Goal: Task Accomplishment & Management: Complete application form

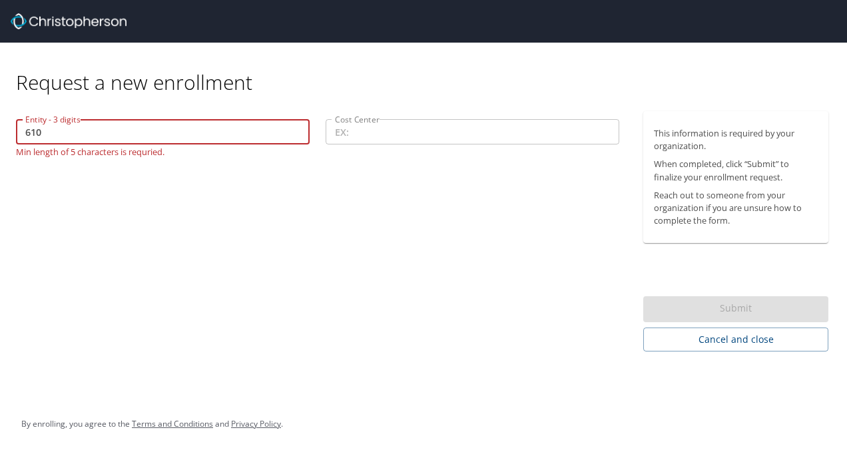
click at [46, 132] on input "610" at bounding box center [162, 131] width 293 height 25
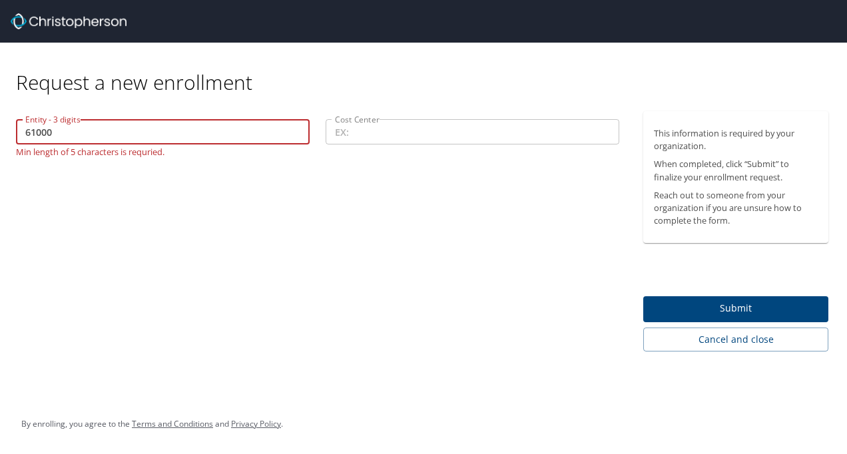
type input "61000"
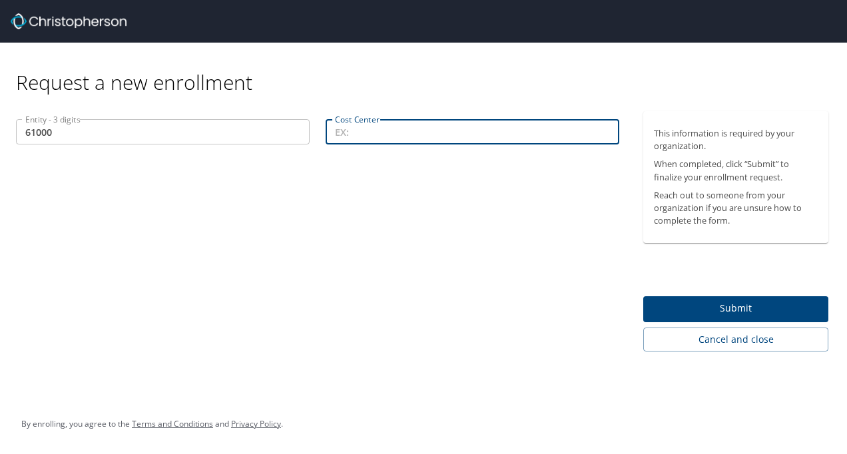
paste input "42878,"
type input "42878"
click at [739, 306] on span "Submit" at bounding box center [736, 308] width 164 height 17
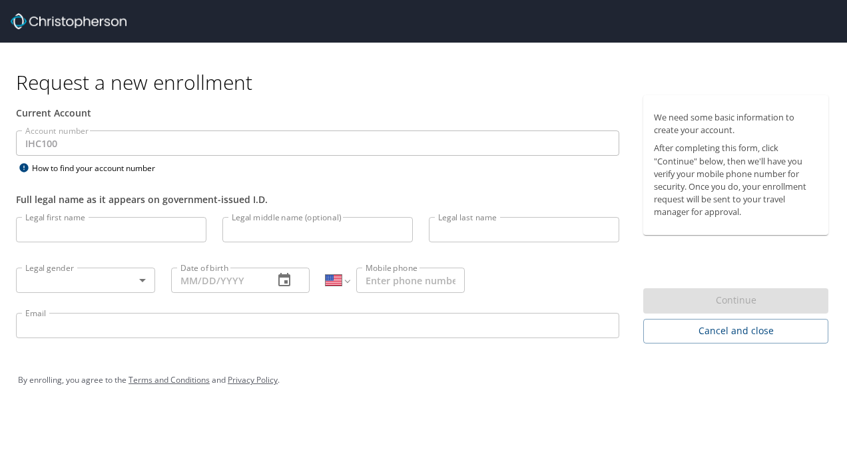
select select "US"
click at [125, 228] on input "Legal first name" at bounding box center [111, 229] width 190 height 25
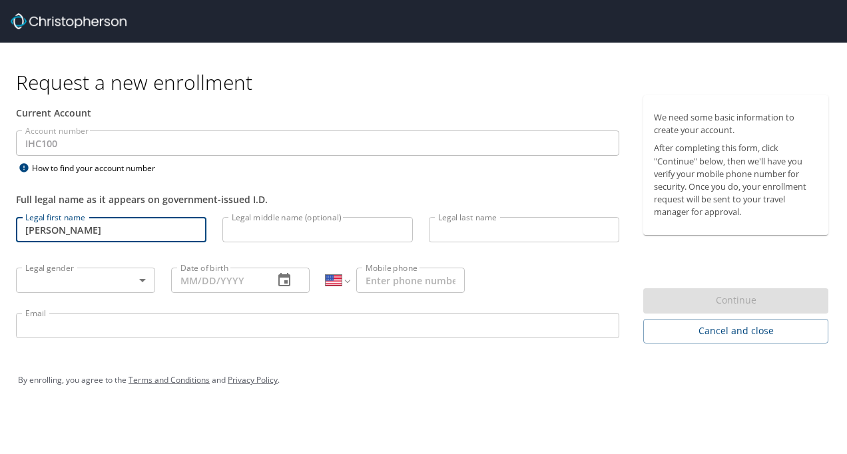
type input "[PERSON_NAME]"
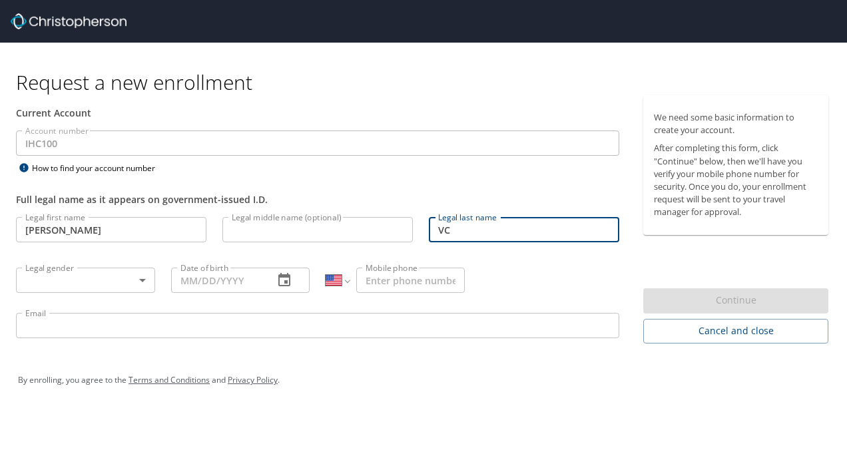
type input "V"
type input "[PERSON_NAME]"
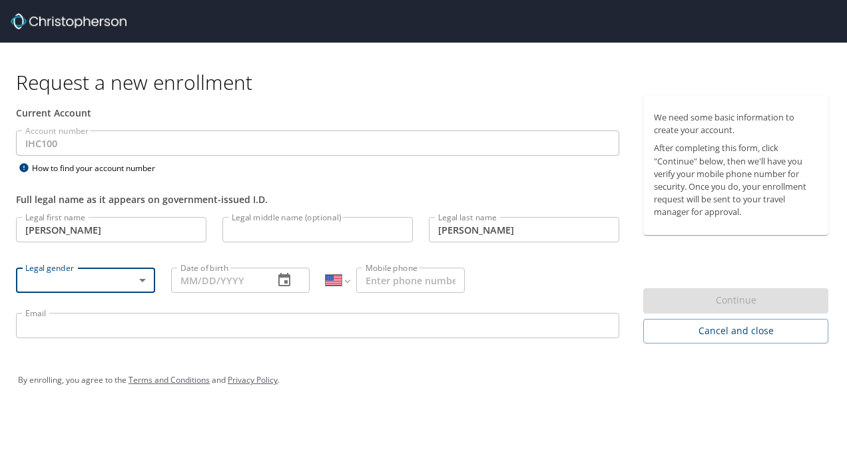
click at [139, 285] on body "Request a new enrollment Current Account Account number IHC100 Account number H…" at bounding box center [423, 227] width 847 height 454
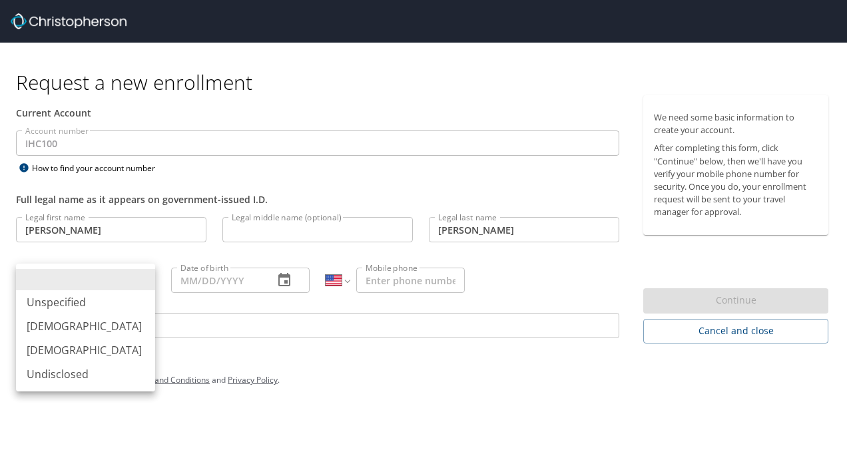
click at [71, 349] on li "[DEMOGRAPHIC_DATA]" at bounding box center [85, 350] width 139 height 24
type input "[DEMOGRAPHIC_DATA]"
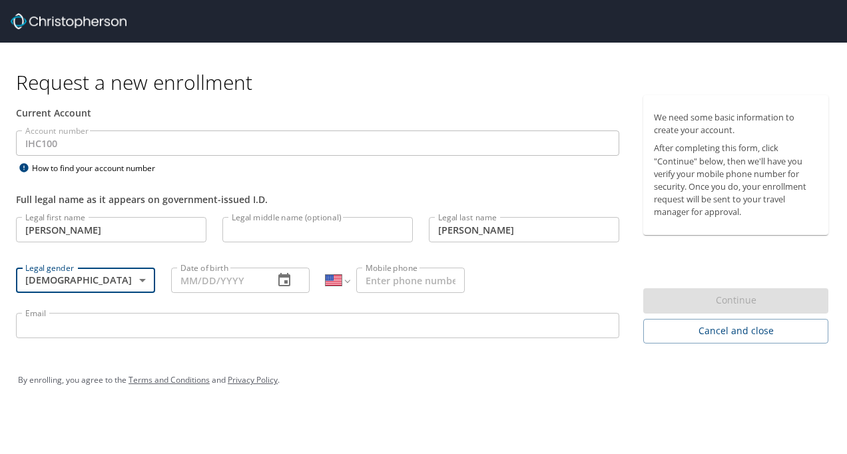
click at [247, 278] on input "Date of birth" at bounding box center [217, 280] width 93 height 25
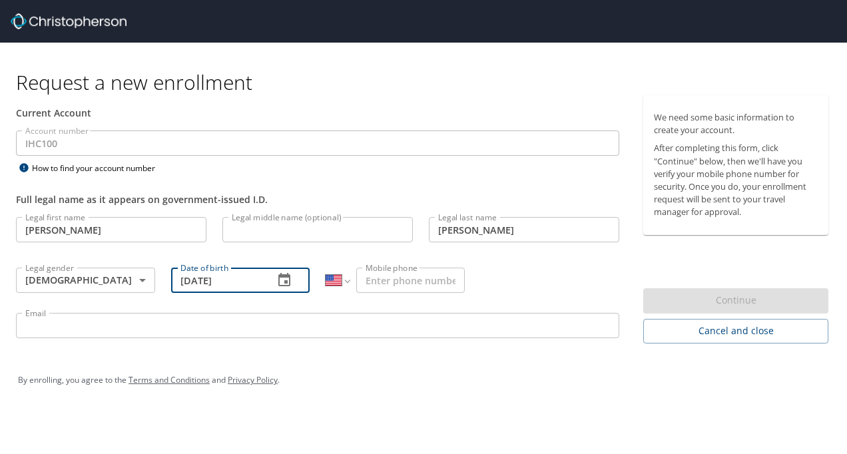
type input "[DATE]"
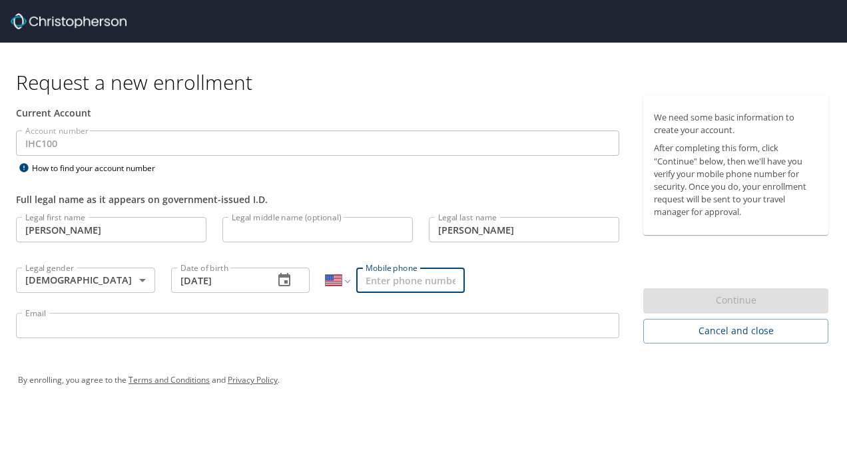
click at [443, 286] on input "Mobile phone" at bounding box center [410, 280] width 108 height 25
type input "0"
type input "[PHONE_NUMBER]"
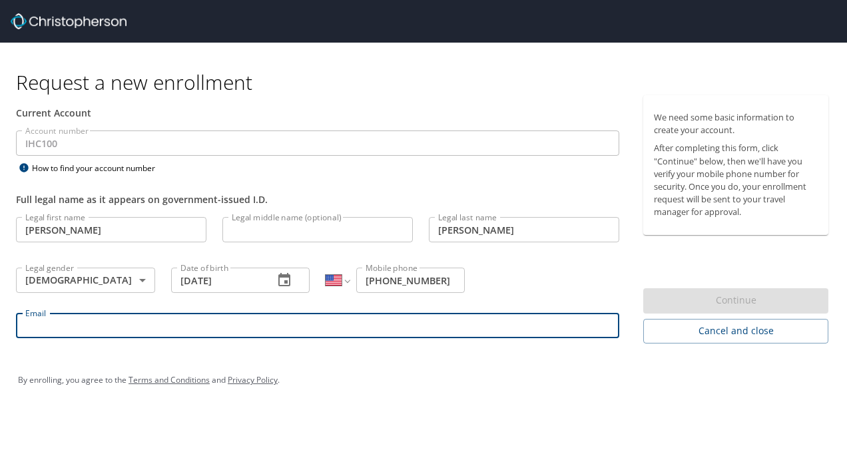
click at [286, 333] on input "Email" at bounding box center [317, 325] width 603 height 25
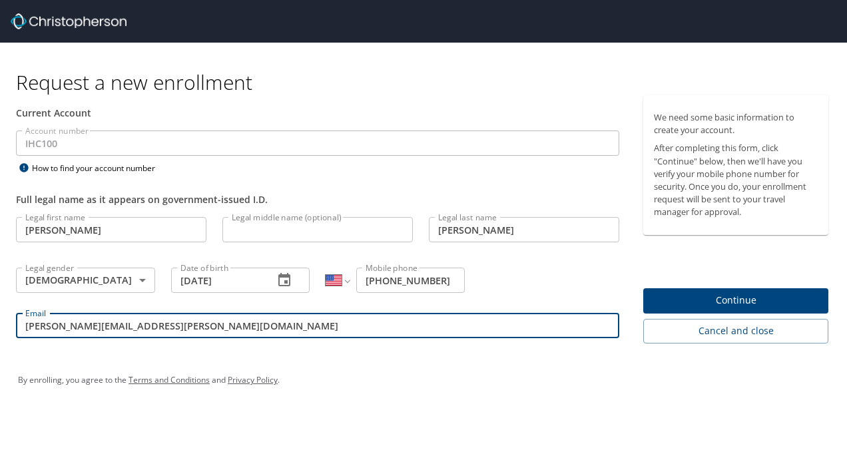
type input "Ruth.curran@selecthealth.org"
click at [755, 301] on span "Continue" at bounding box center [736, 300] width 164 height 17
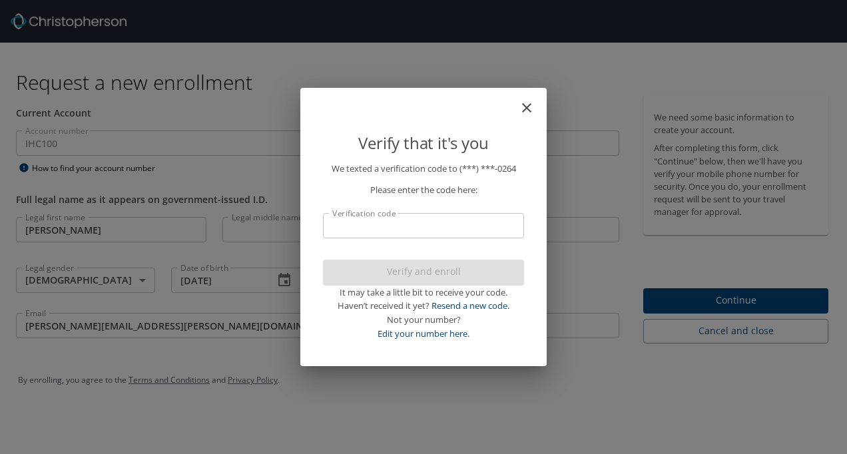
click at [433, 219] on input "Verification code" at bounding box center [423, 225] width 201 height 25
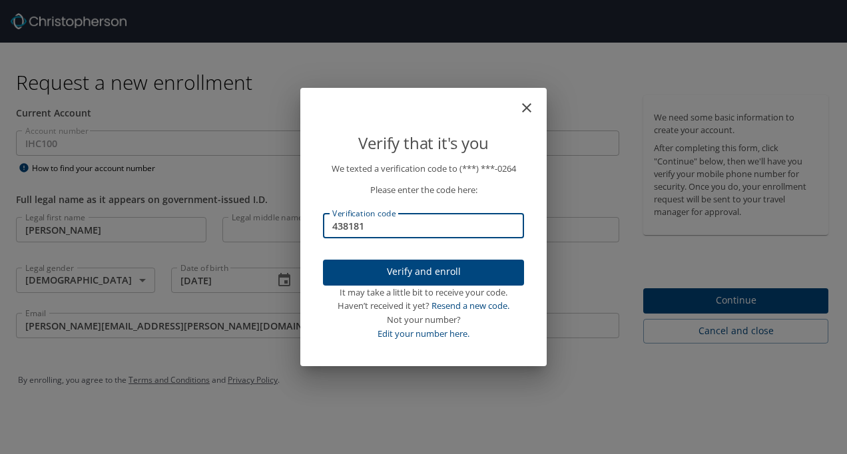
type input "438181"
click at [453, 272] on span "Verify and enroll" at bounding box center [423, 272] width 180 height 17
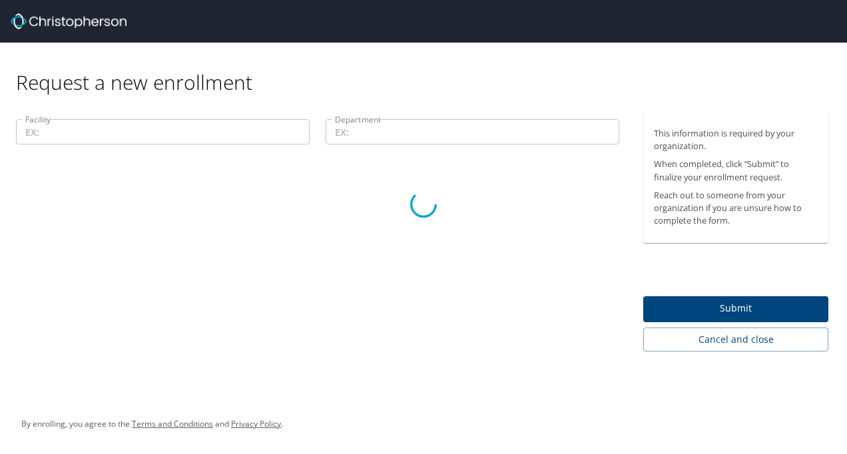
click at [170, 133] on div at bounding box center [423, 204] width 847 height 499
click at [197, 137] on div at bounding box center [423, 204] width 847 height 499
click at [367, 140] on div at bounding box center [423, 204] width 847 height 499
click at [755, 307] on div at bounding box center [423, 204] width 847 height 499
click at [741, 308] on div at bounding box center [423, 204] width 847 height 499
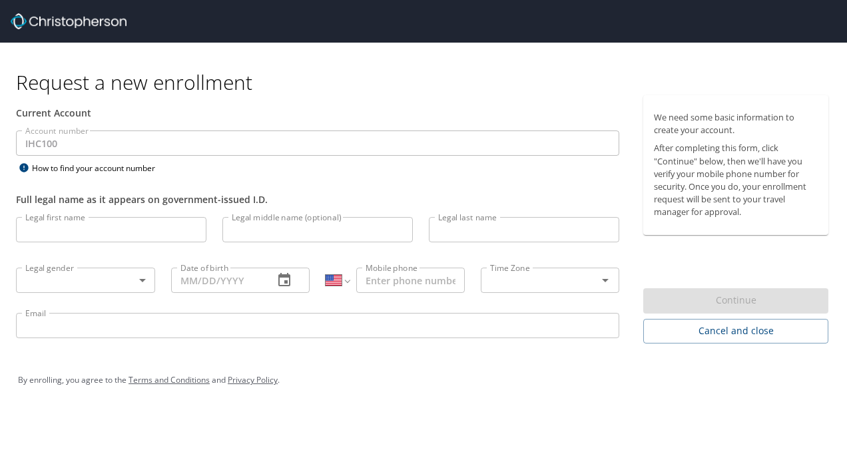
select select "US"
click at [132, 224] on input "Legal first name" at bounding box center [111, 229] width 190 height 25
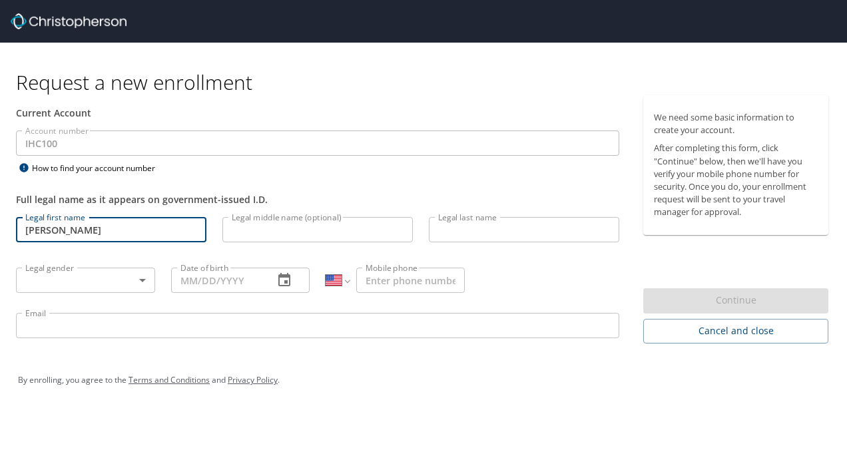
type input "[PERSON_NAME]"
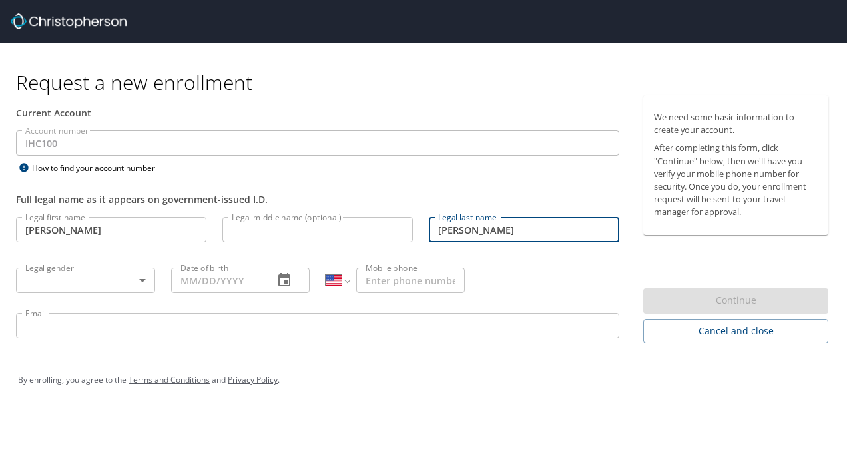
type input "[PERSON_NAME]"
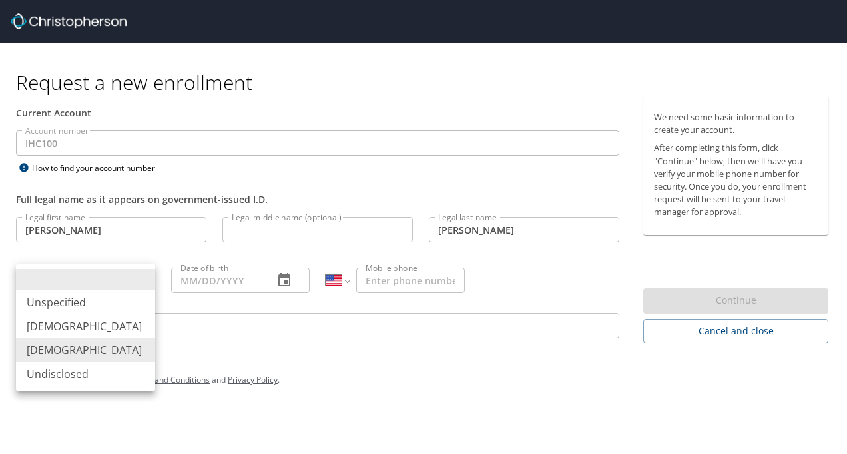
type input "[DEMOGRAPHIC_DATA]"
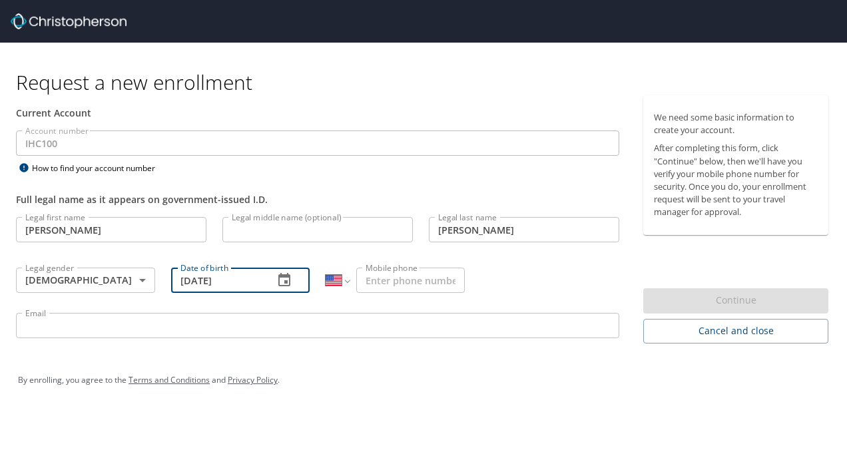
type input "[DATE]"
click at [381, 283] on input "Mobile phone" at bounding box center [410, 280] width 108 height 25
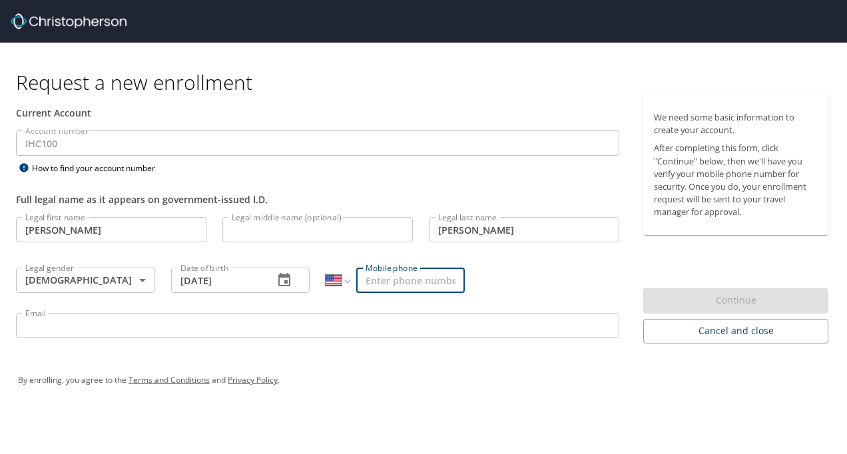
type input "2"
type input "3"
type input "0"
type input "[PHONE_NUMBER]"
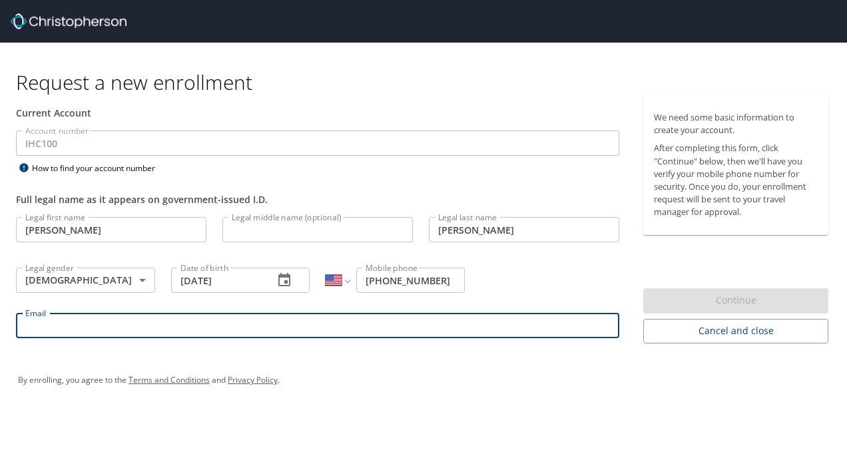
click at [551, 337] on input "Email" at bounding box center [317, 325] width 603 height 25
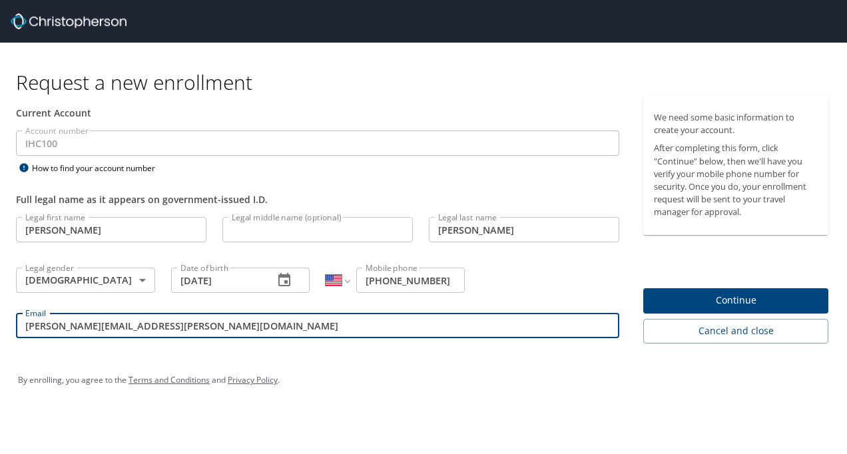
type input "[PERSON_NAME][EMAIL_ADDRESS][PERSON_NAME][DOMAIN_NAME]"
click at [748, 297] on span "Continue" at bounding box center [736, 300] width 164 height 17
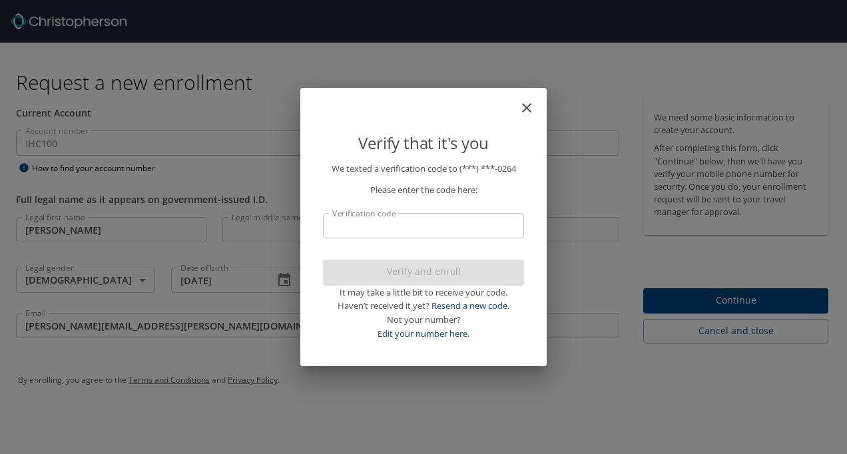
click at [431, 228] on input "Verification code" at bounding box center [423, 225] width 201 height 25
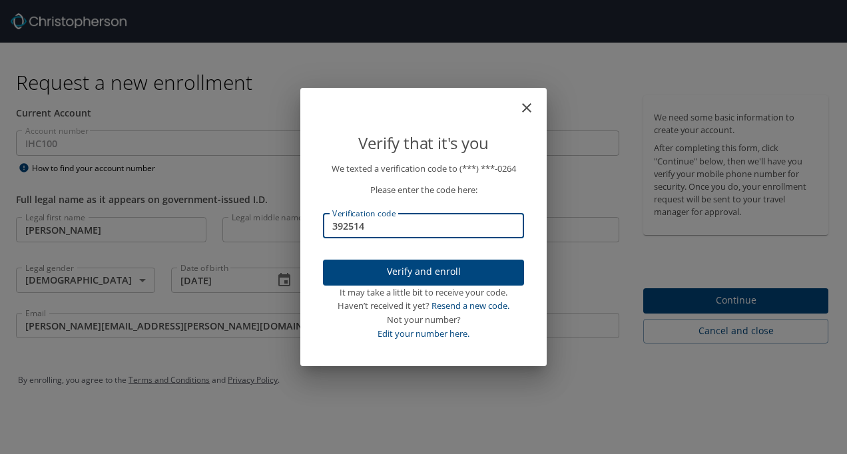
type input "392514"
click at [461, 271] on span "Verify and enroll" at bounding box center [423, 272] width 180 height 17
